Goal: Information Seeking & Learning: Understand process/instructions

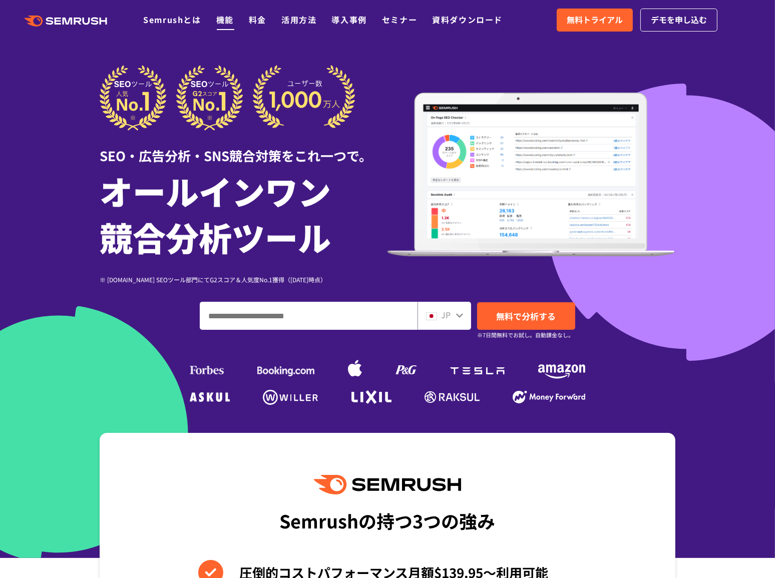
click at [226, 20] on link "機能" at bounding box center [225, 20] width 18 height 12
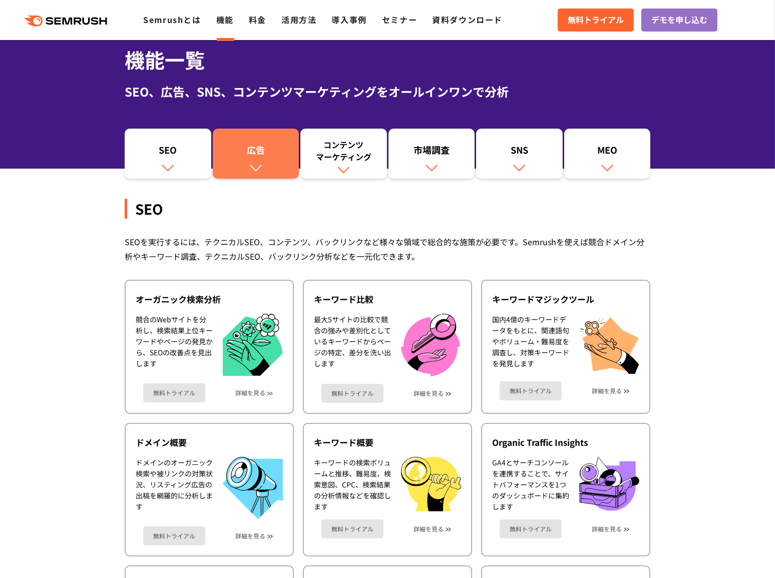
click at [251, 152] on div "広告" at bounding box center [256, 152] width 77 height 17
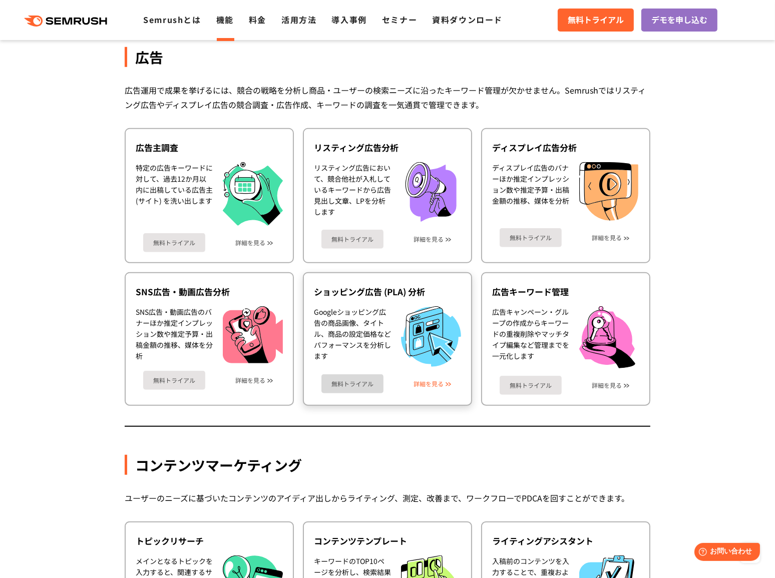
click at [433, 380] on link "詳細を見る" at bounding box center [428, 383] width 30 height 7
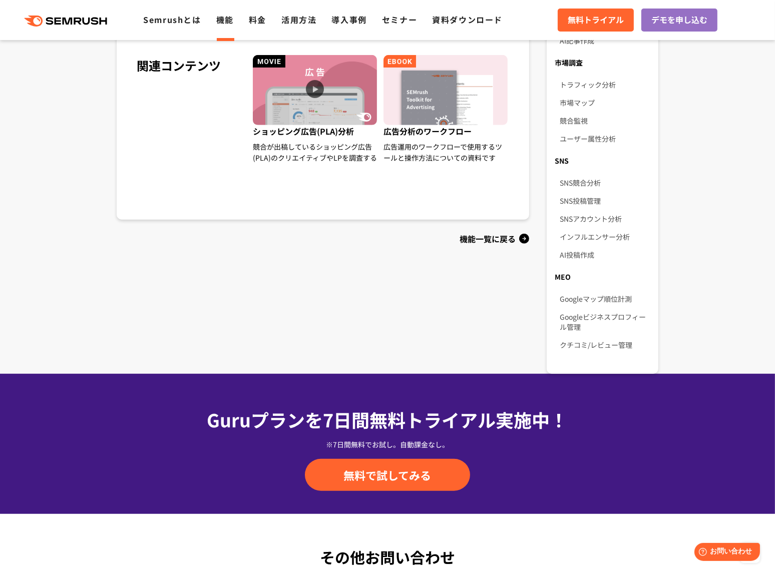
scroll to position [819, 0]
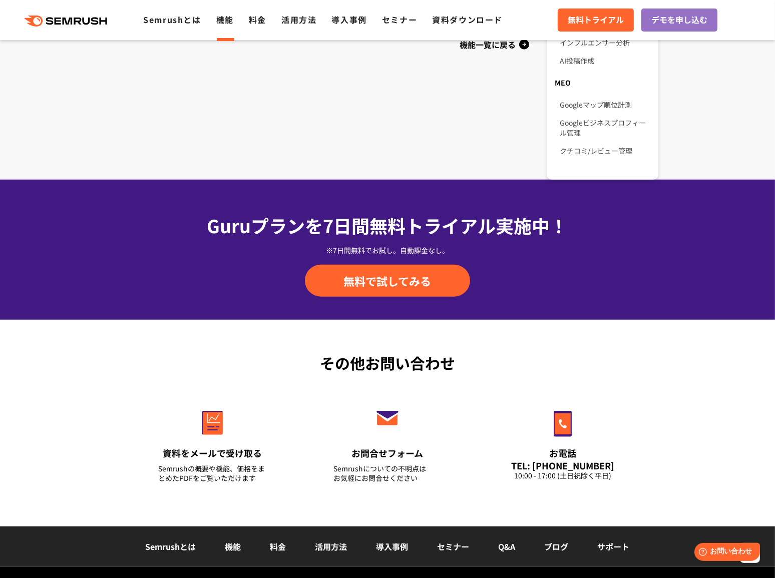
click at [510, 541] on link "Q&A" at bounding box center [507, 547] width 17 height 12
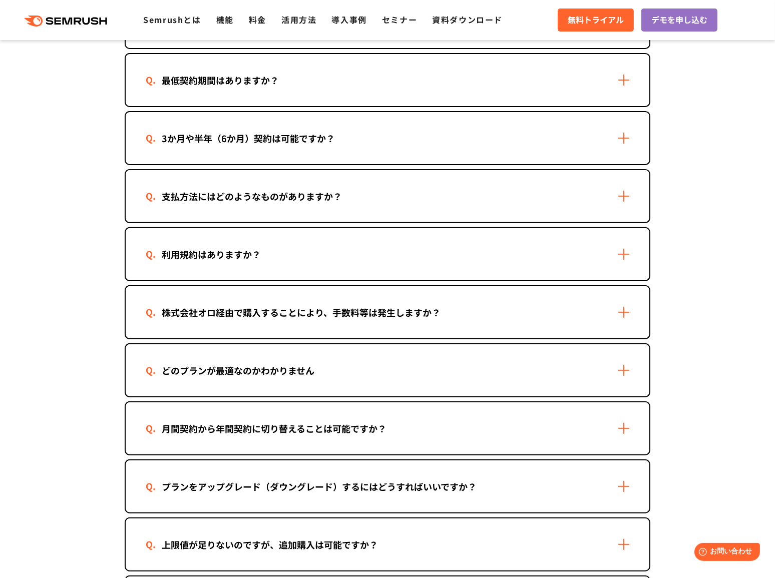
scroll to position [364, 0]
click at [546, 256] on div "利用規約はありますか？" at bounding box center [388, 254] width 524 height 52
